Goal: Task Accomplishment & Management: Use online tool/utility

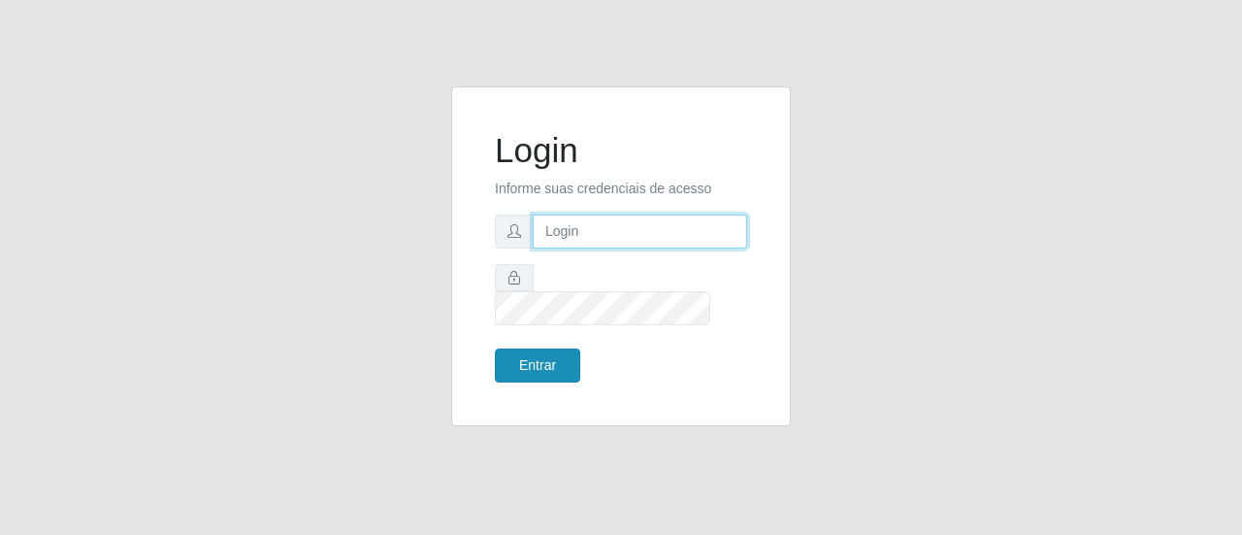
type input "[EMAIL_ADDRESS][DOMAIN_NAME]"
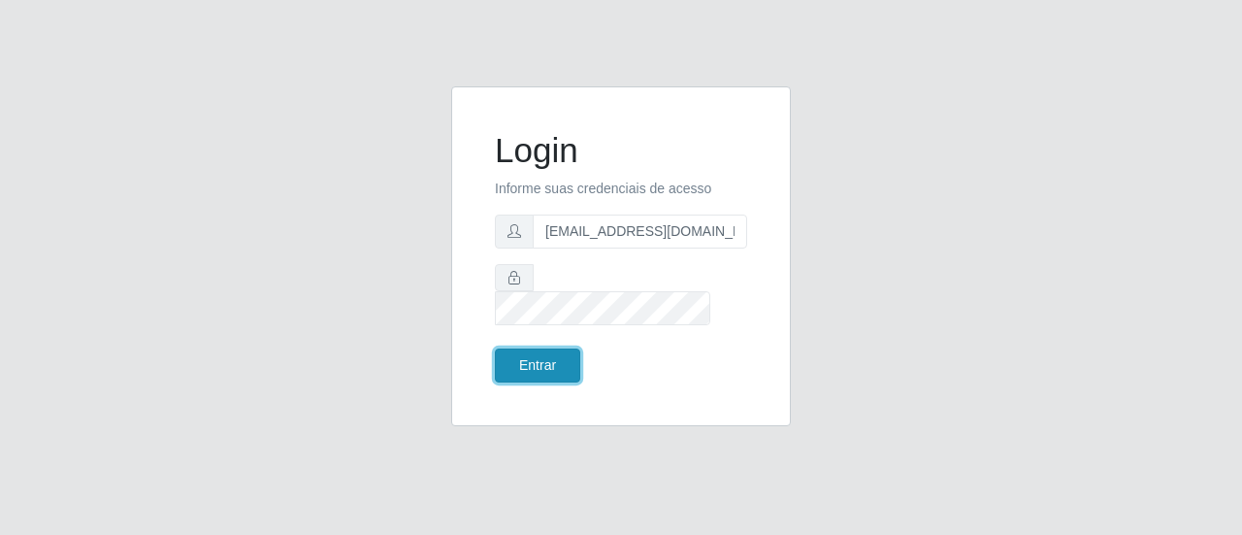
click at [550, 364] on button "Entrar" at bounding box center [537, 365] width 85 height 34
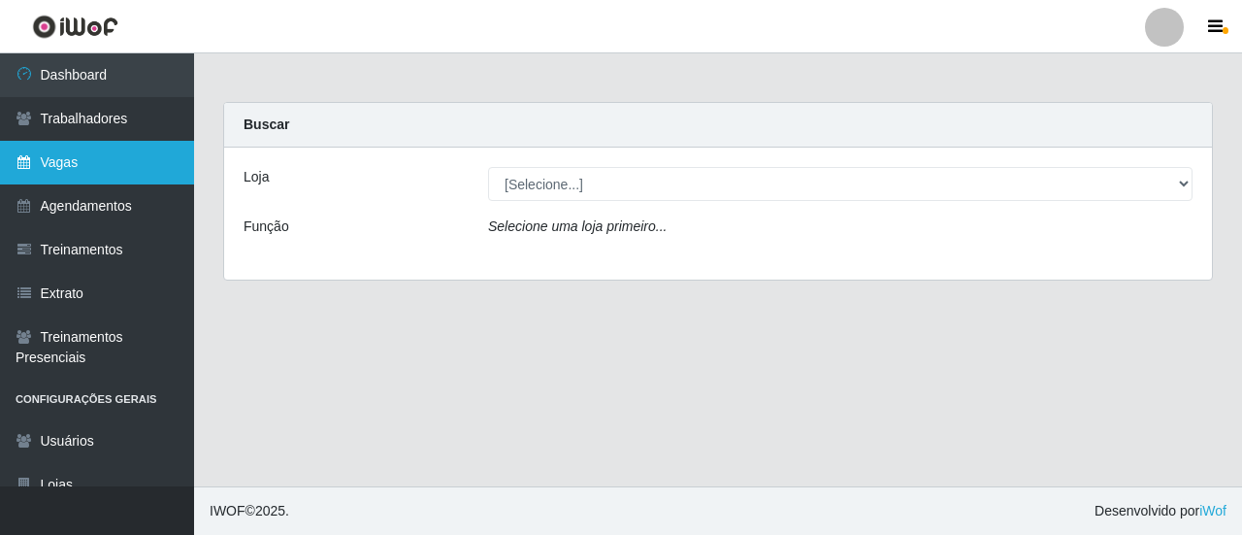
click at [85, 167] on link "Vagas" at bounding box center [97, 163] width 194 height 44
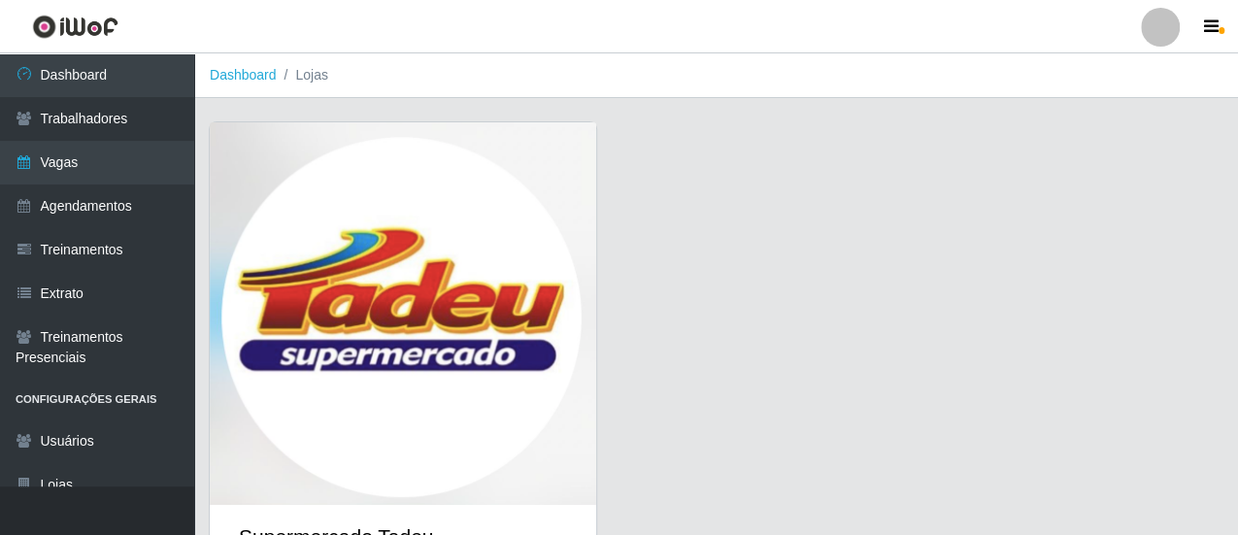
click at [446, 264] on img at bounding box center [403, 313] width 386 height 382
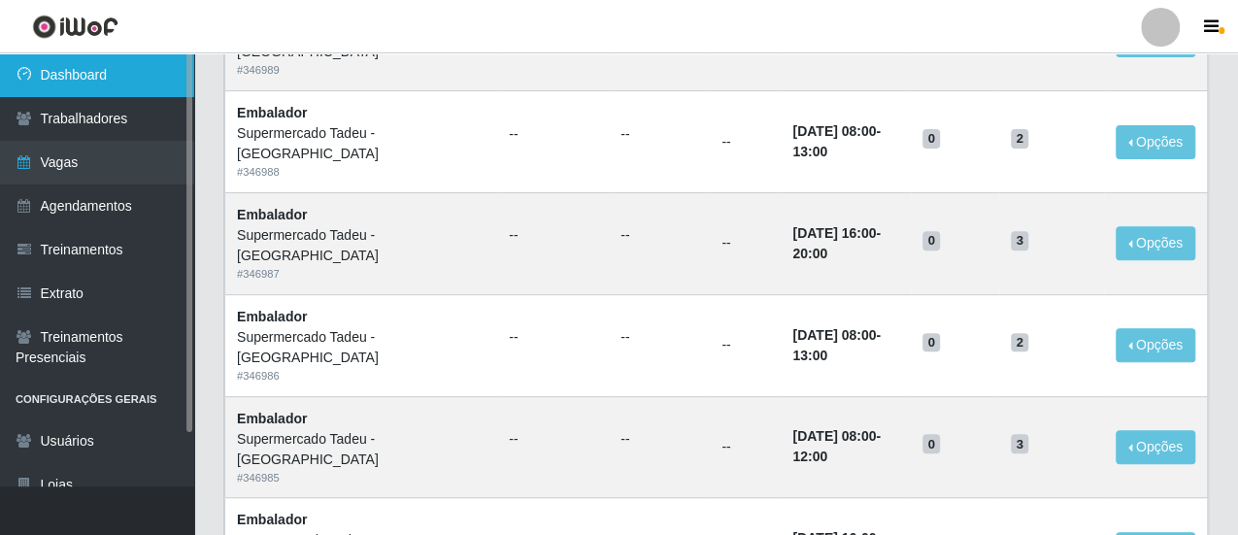
scroll to position [194, 0]
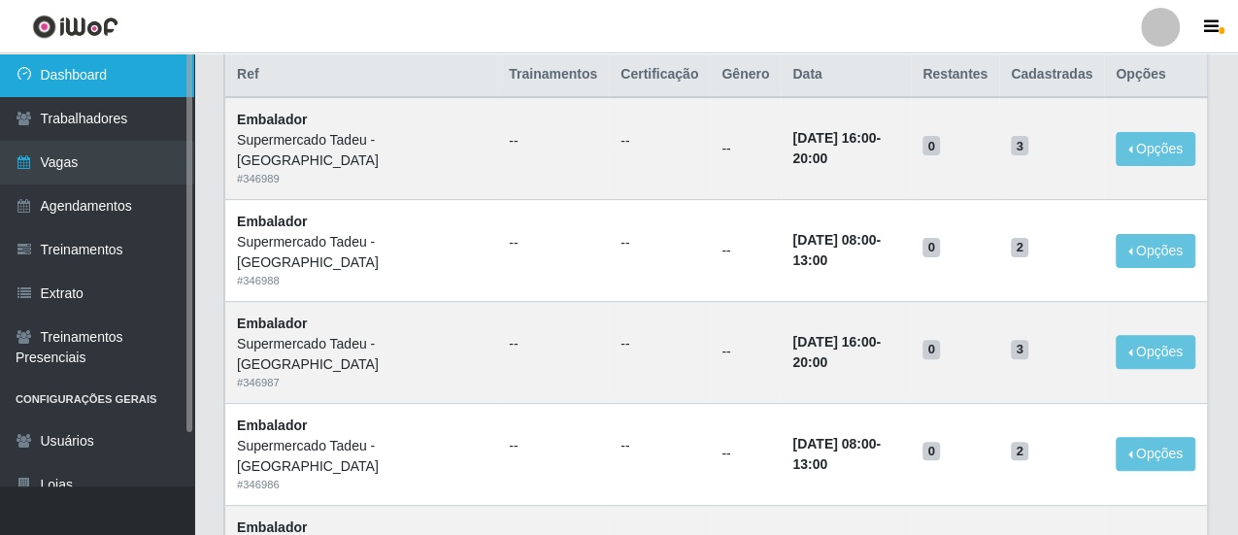
click at [72, 81] on link "Dashboard" at bounding box center [97, 75] width 194 height 44
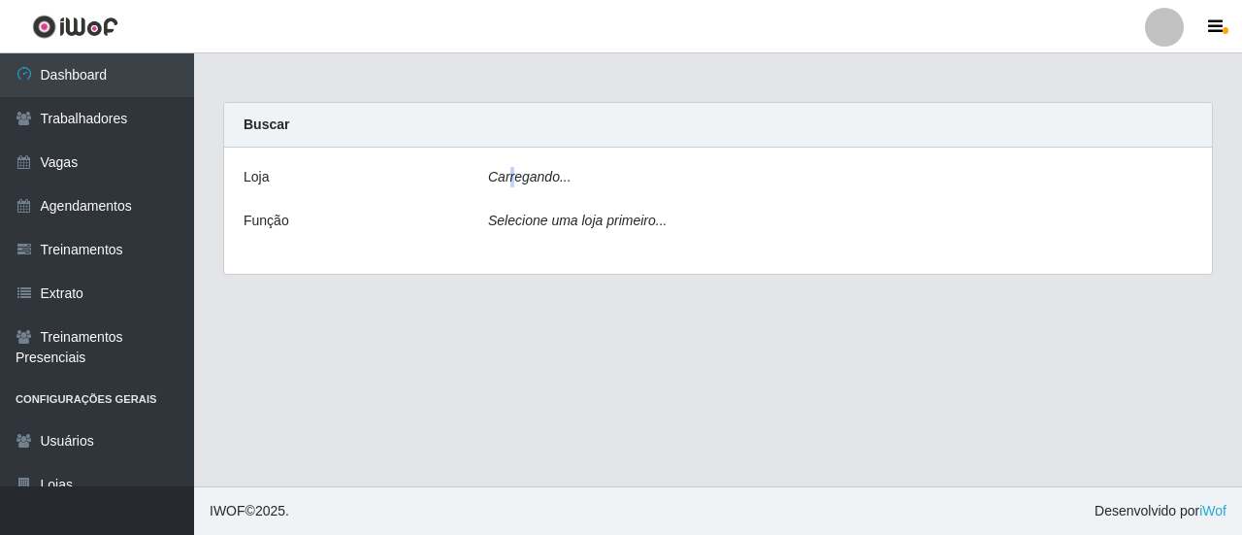
drag, startPoint x: 512, startPoint y: 178, endPoint x: 539, endPoint y: 185, distance: 28.3
click at [516, 181] on icon "Carregando..." at bounding box center [529, 177] width 83 height 16
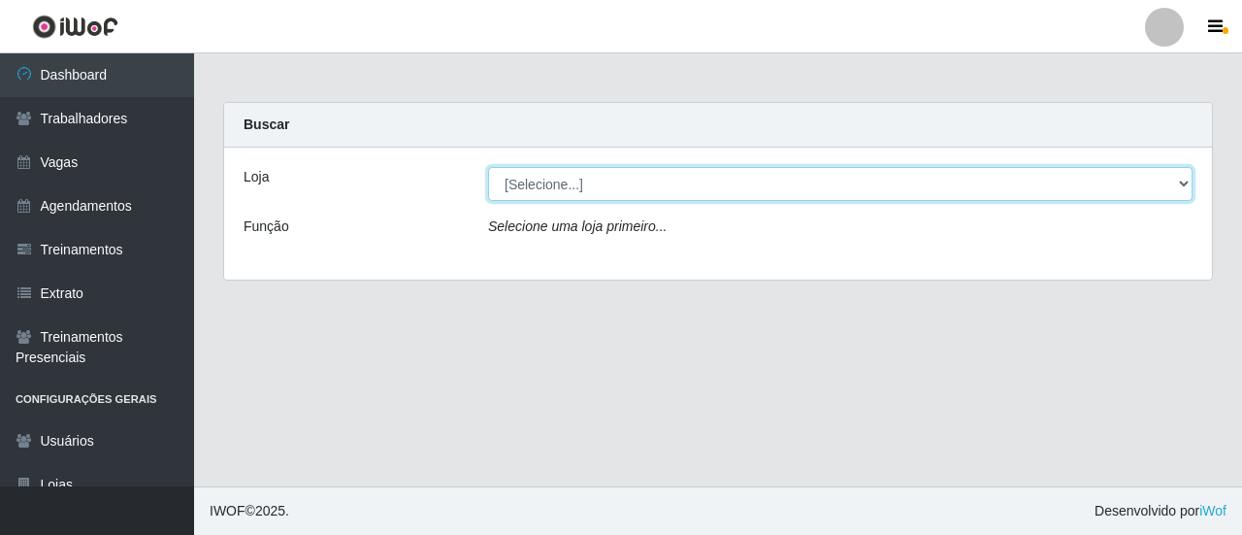
click at [540, 185] on select "[Selecione...] Supermercado Tadeu - [GEOGRAPHIC_DATA]" at bounding box center [840, 184] width 705 height 34
select select "195"
click at [488, 167] on select "[Selecione...] Supermercado Tadeu - [GEOGRAPHIC_DATA]" at bounding box center [840, 184] width 705 height 34
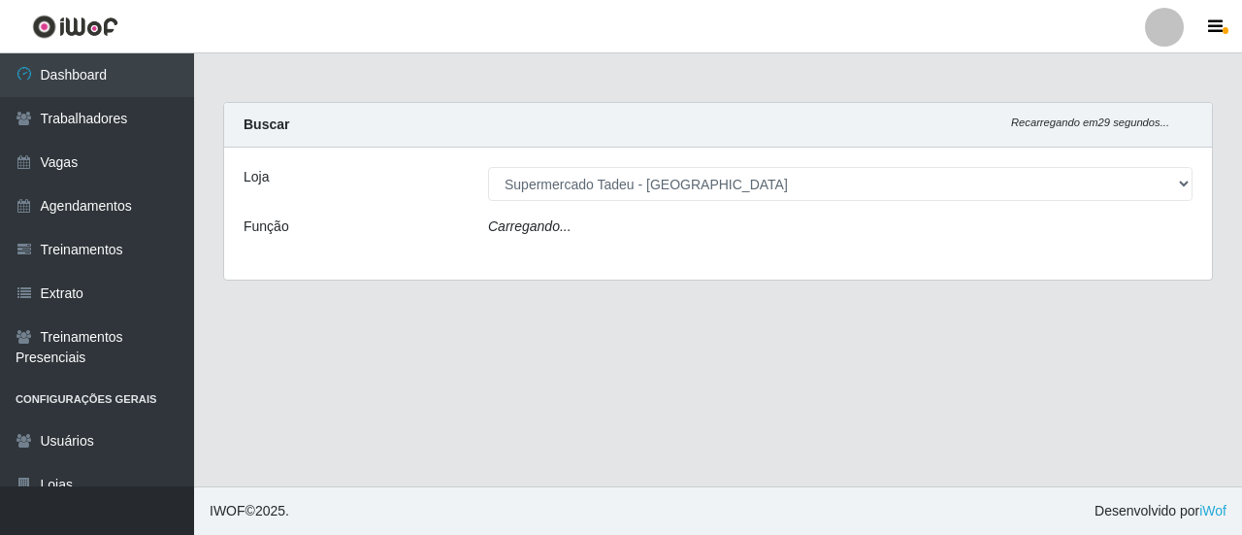
click at [554, 228] on icon "Carregando..." at bounding box center [529, 226] width 83 height 16
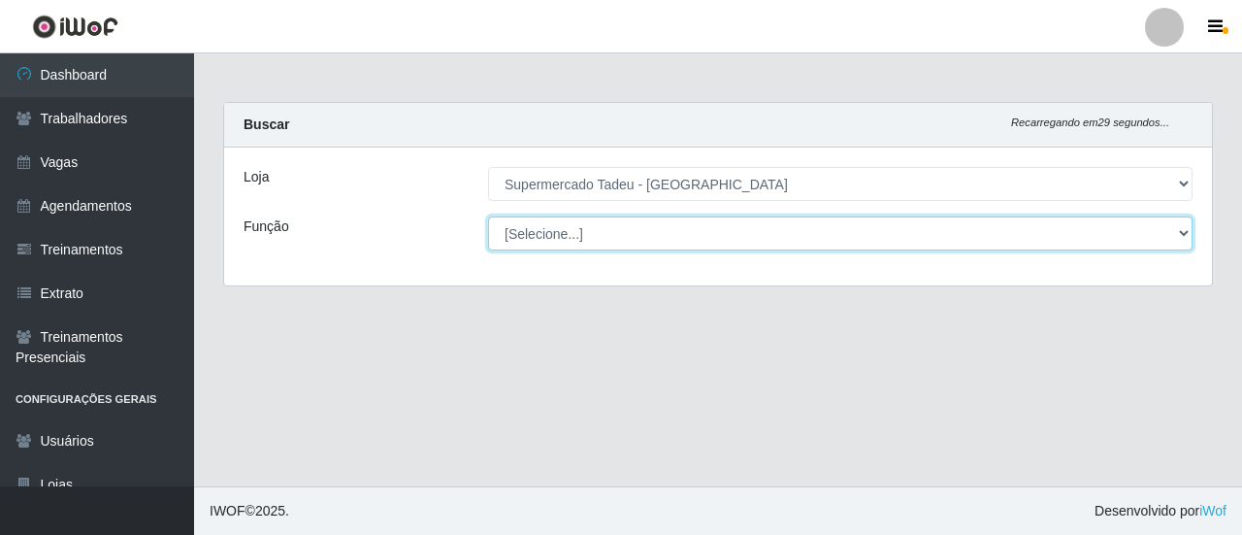
click at [542, 232] on select "[Selecione...] ASG ASG + ASG ++ Auxiliar de Estacionamento Auxiliar de Estacion…" at bounding box center [840, 233] width 705 height 34
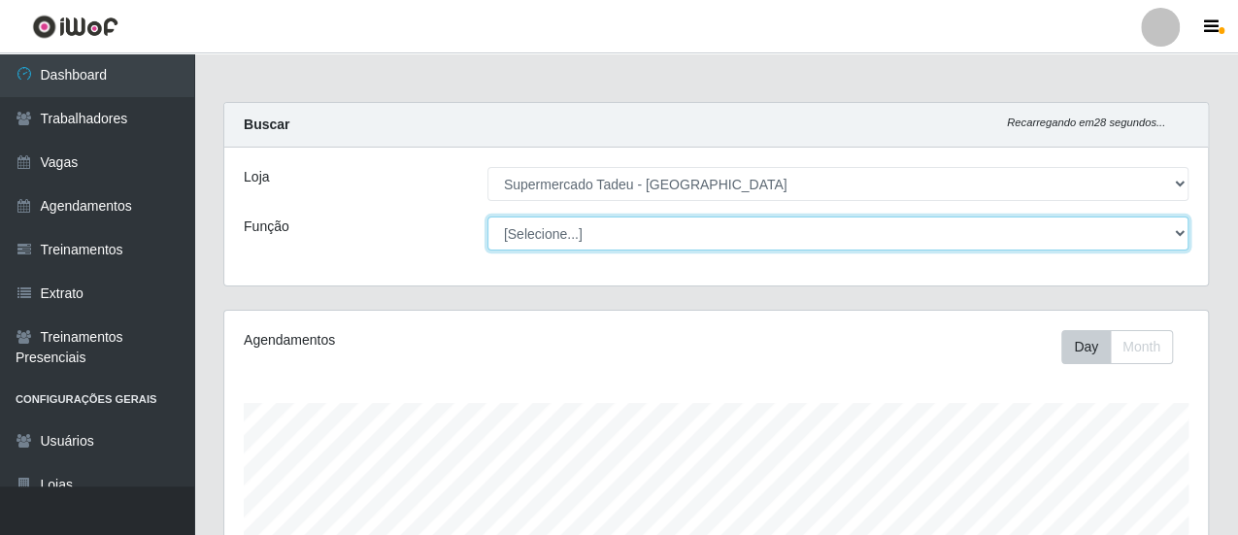
scroll to position [402, 983]
click at [540, 234] on select "[Selecione...] ASG ASG + ASG ++ Auxiliar de Estacionamento Auxiliar de Estacion…" at bounding box center [837, 233] width 701 height 34
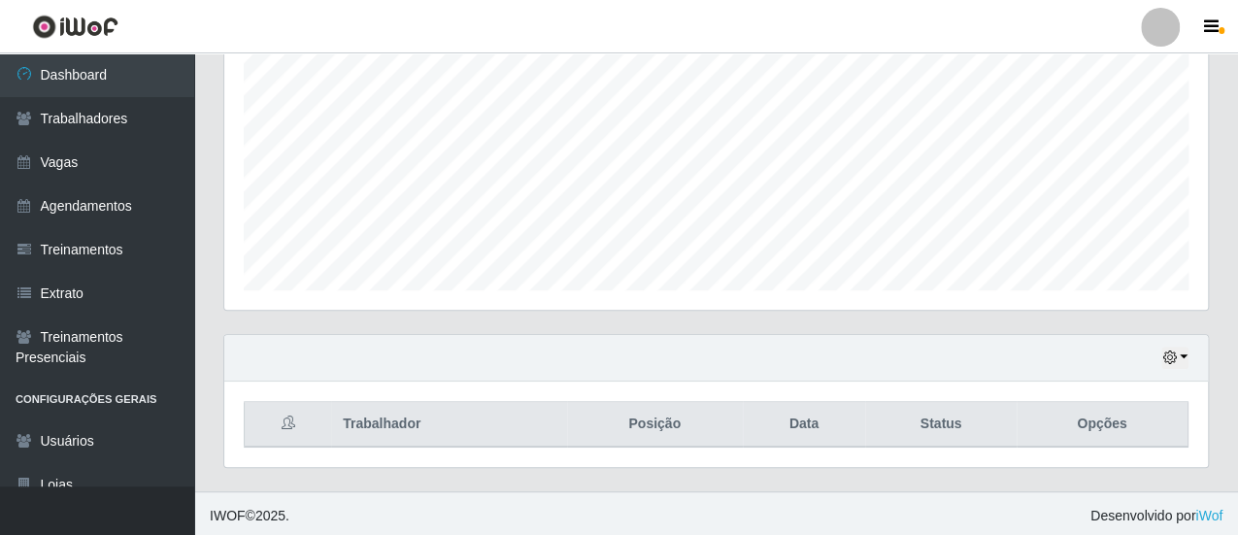
scroll to position [0, 0]
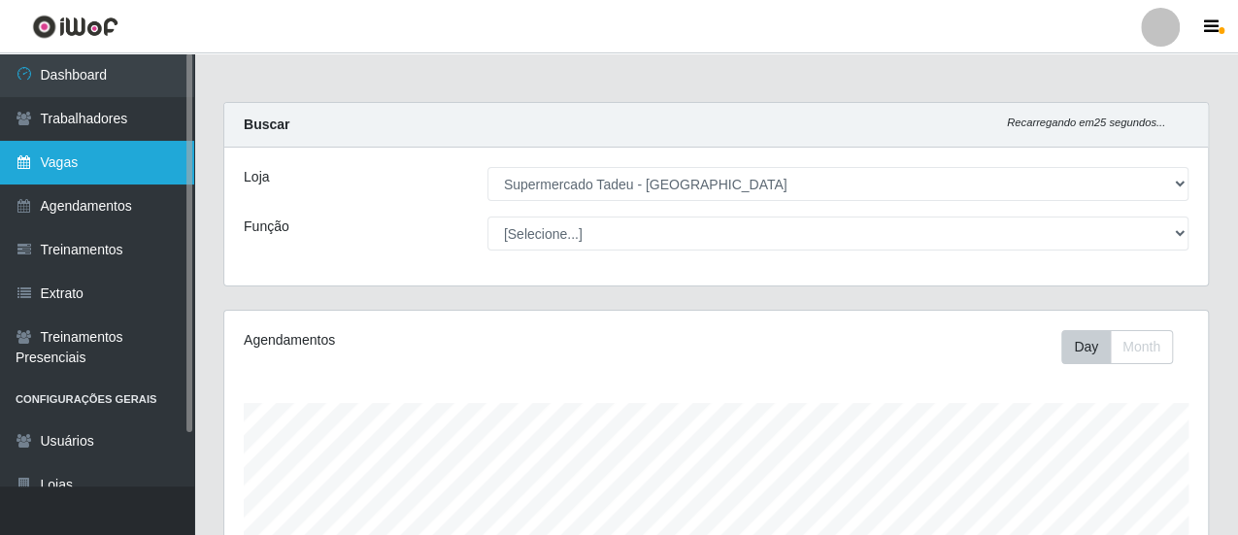
click at [68, 166] on link "Vagas" at bounding box center [97, 163] width 194 height 44
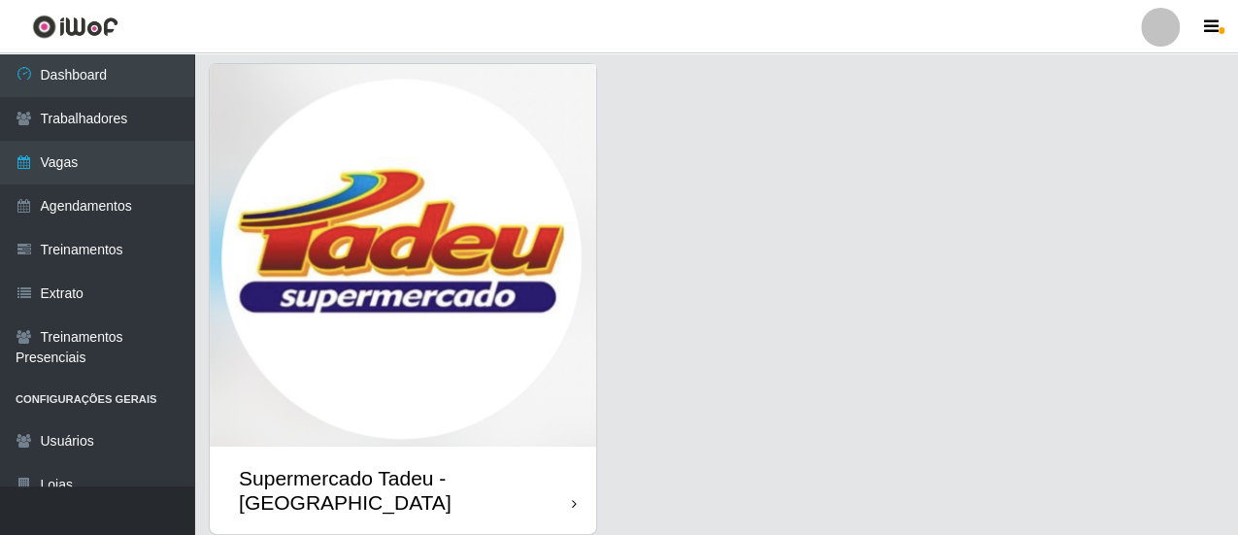
scroll to position [105, 0]
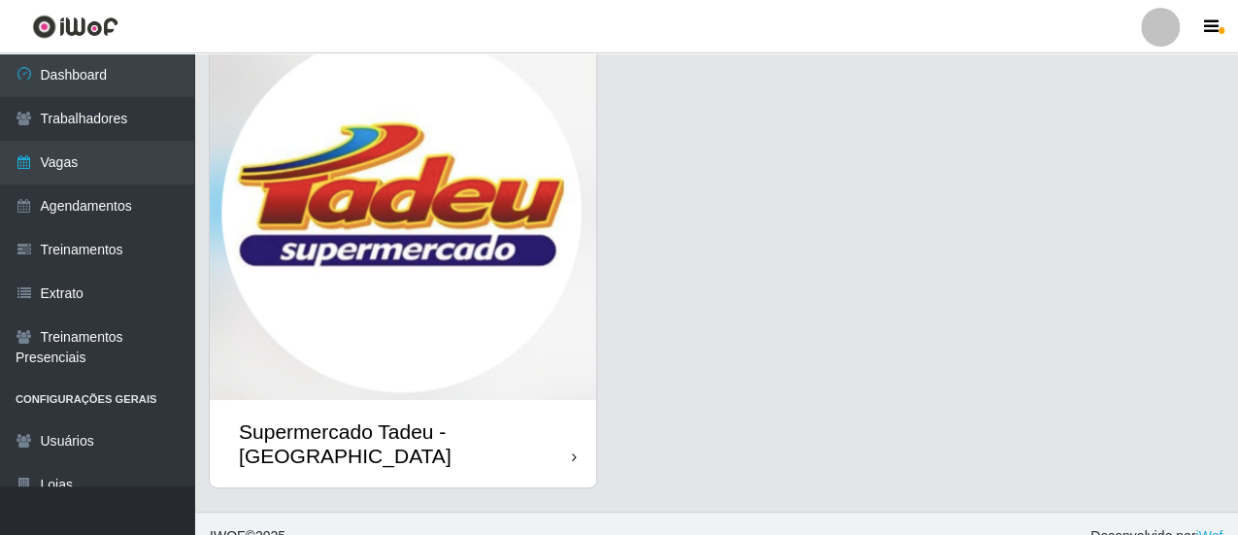
click at [483, 240] on img at bounding box center [403, 208] width 386 height 382
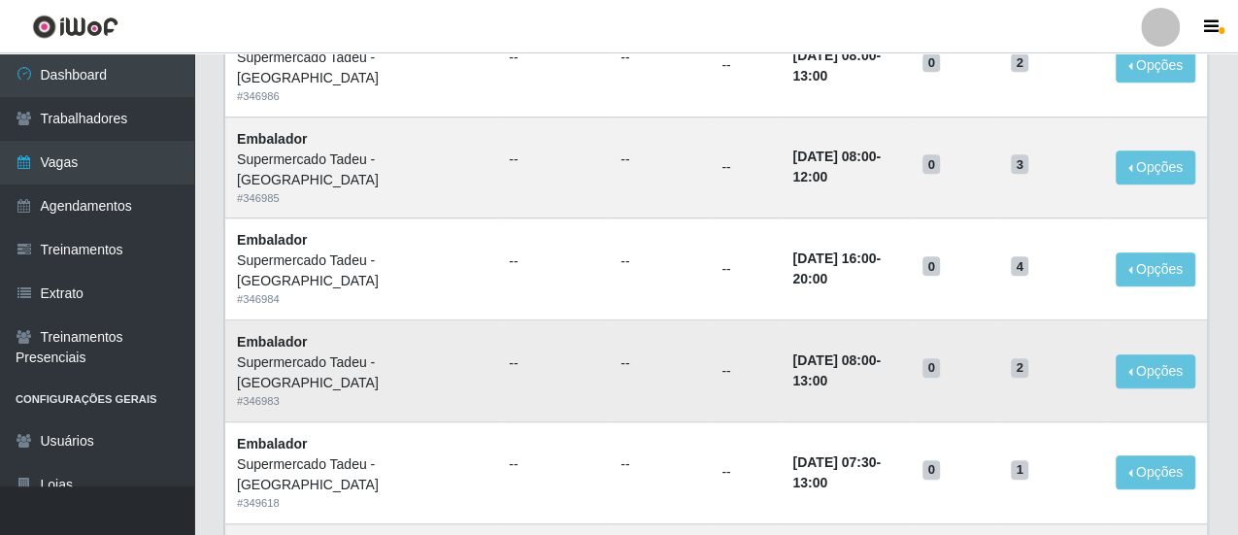
scroll to position [874, 0]
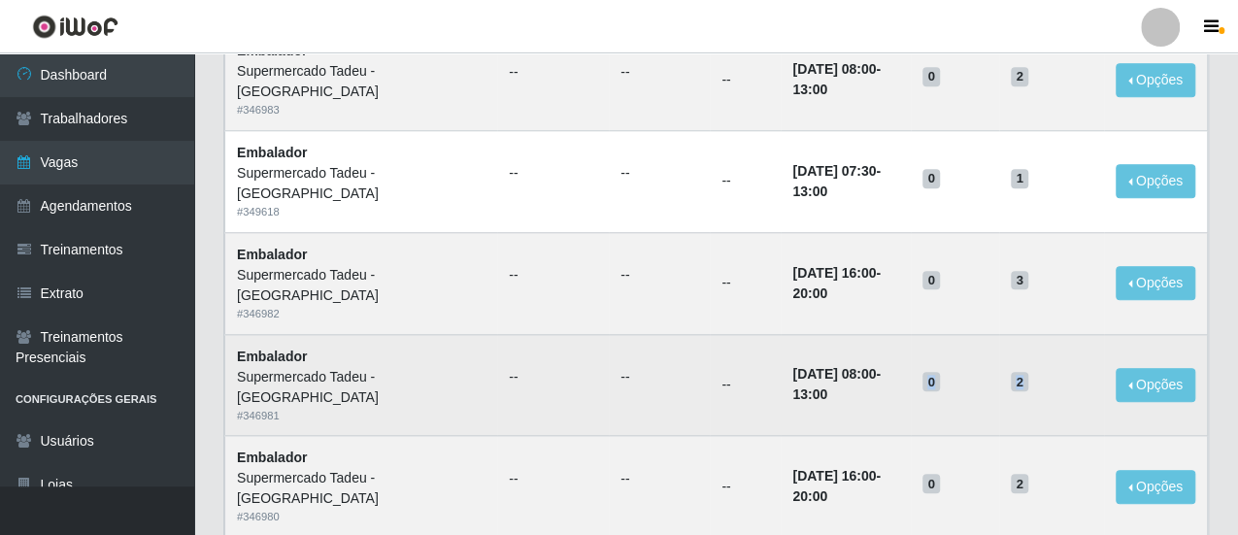
drag, startPoint x: 1022, startPoint y: 372, endPoint x: 933, endPoint y: 364, distance: 89.6
click at [933, 364] on tr "Embalador Supermercado Tadeu - [GEOGRAPHIC_DATA] # 346981 -- -- -- [DATE] 08:00…" at bounding box center [716, 385] width 982 height 102
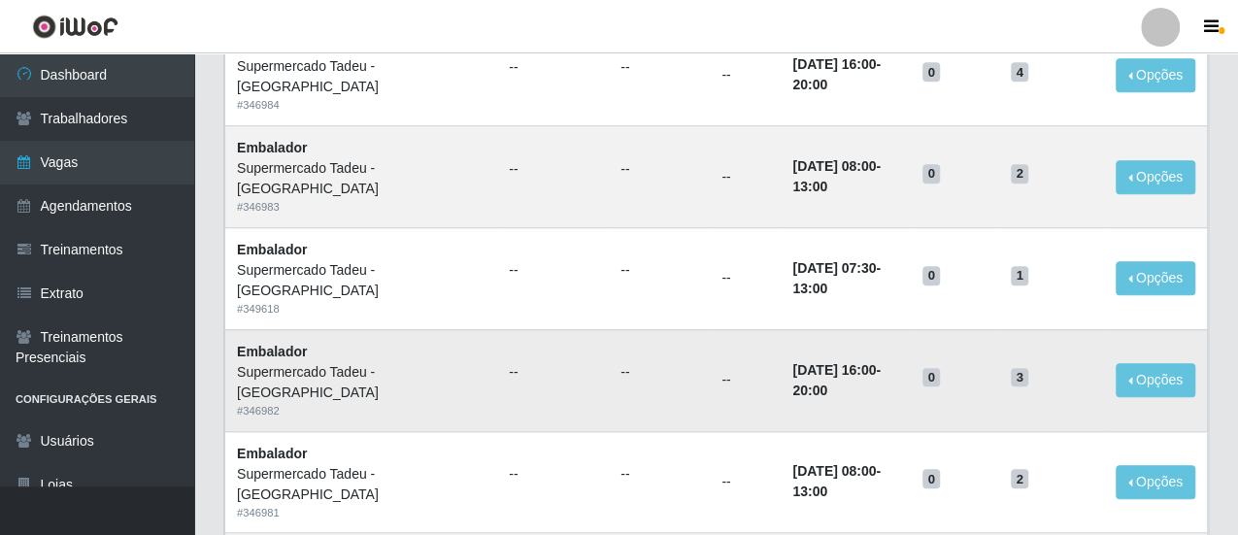
drag, startPoint x: 987, startPoint y: 372, endPoint x: 995, endPoint y: 359, distance: 14.8
click at [987, 371] on h5 "0" at bounding box center [954, 376] width 65 height 20
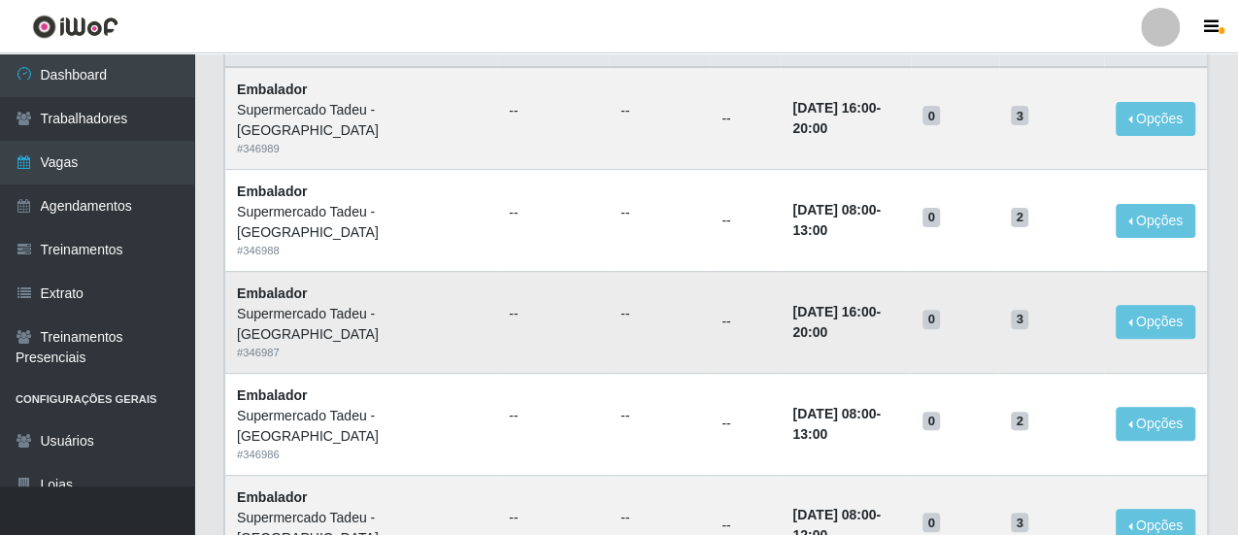
scroll to position [194, 0]
